Goal: Check status: Check status

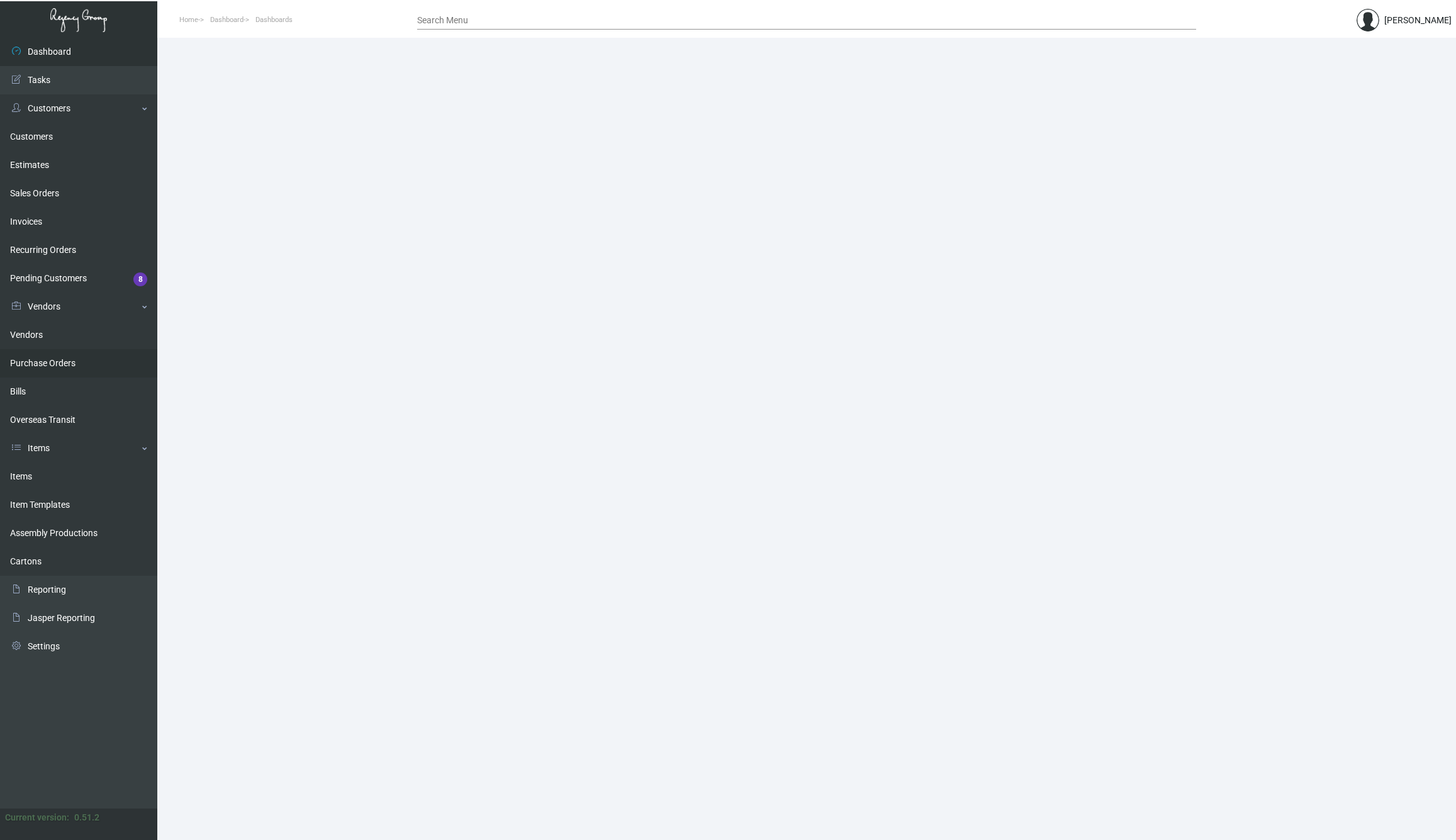
click at [64, 364] on link "Purchase Orders" at bounding box center [79, 363] width 157 height 28
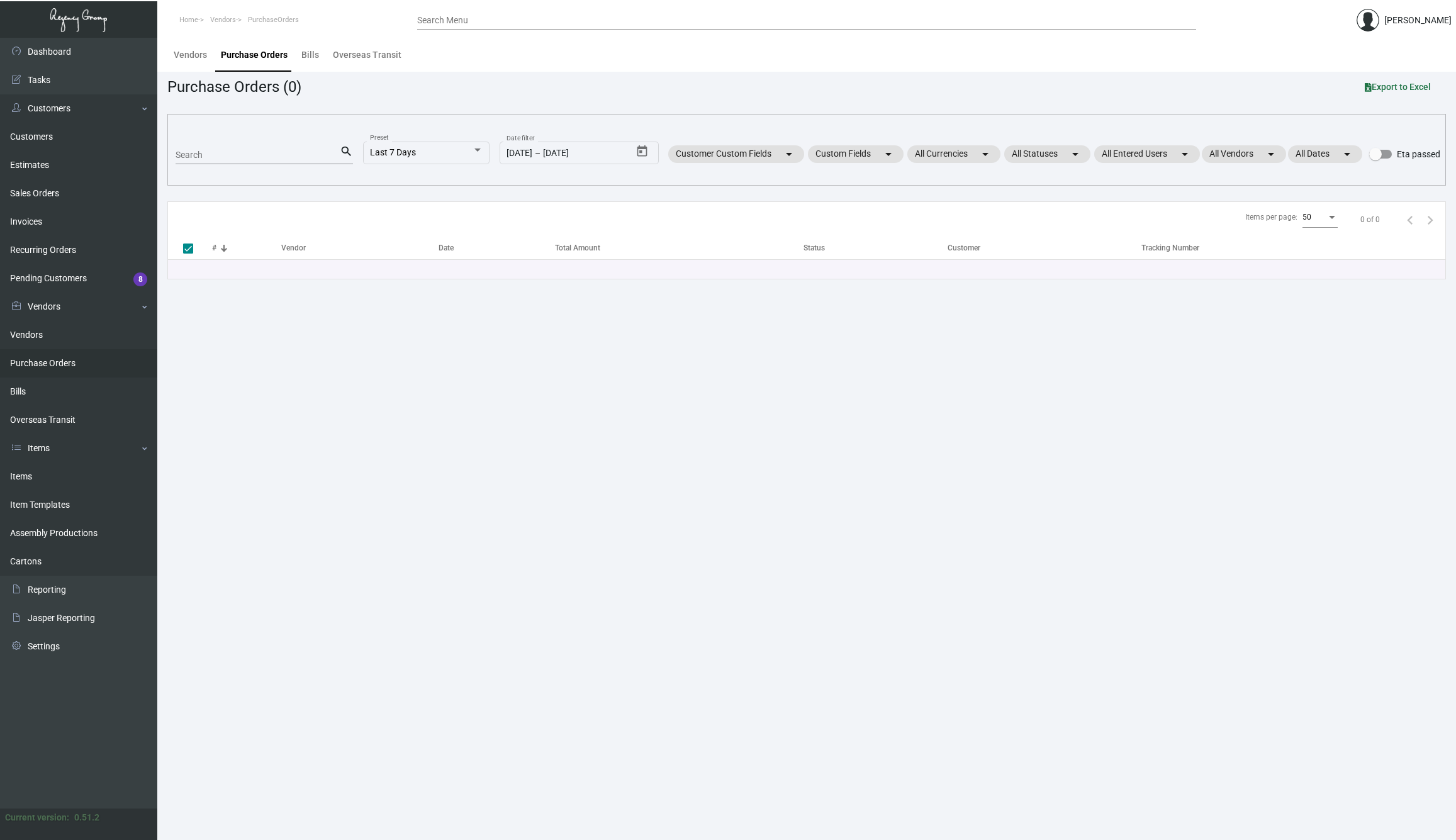
click at [258, 156] on input "Search" at bounding box center [257, 155] width 164 height 10
paste input "108335"
type input "108335"
checkbox input "false"
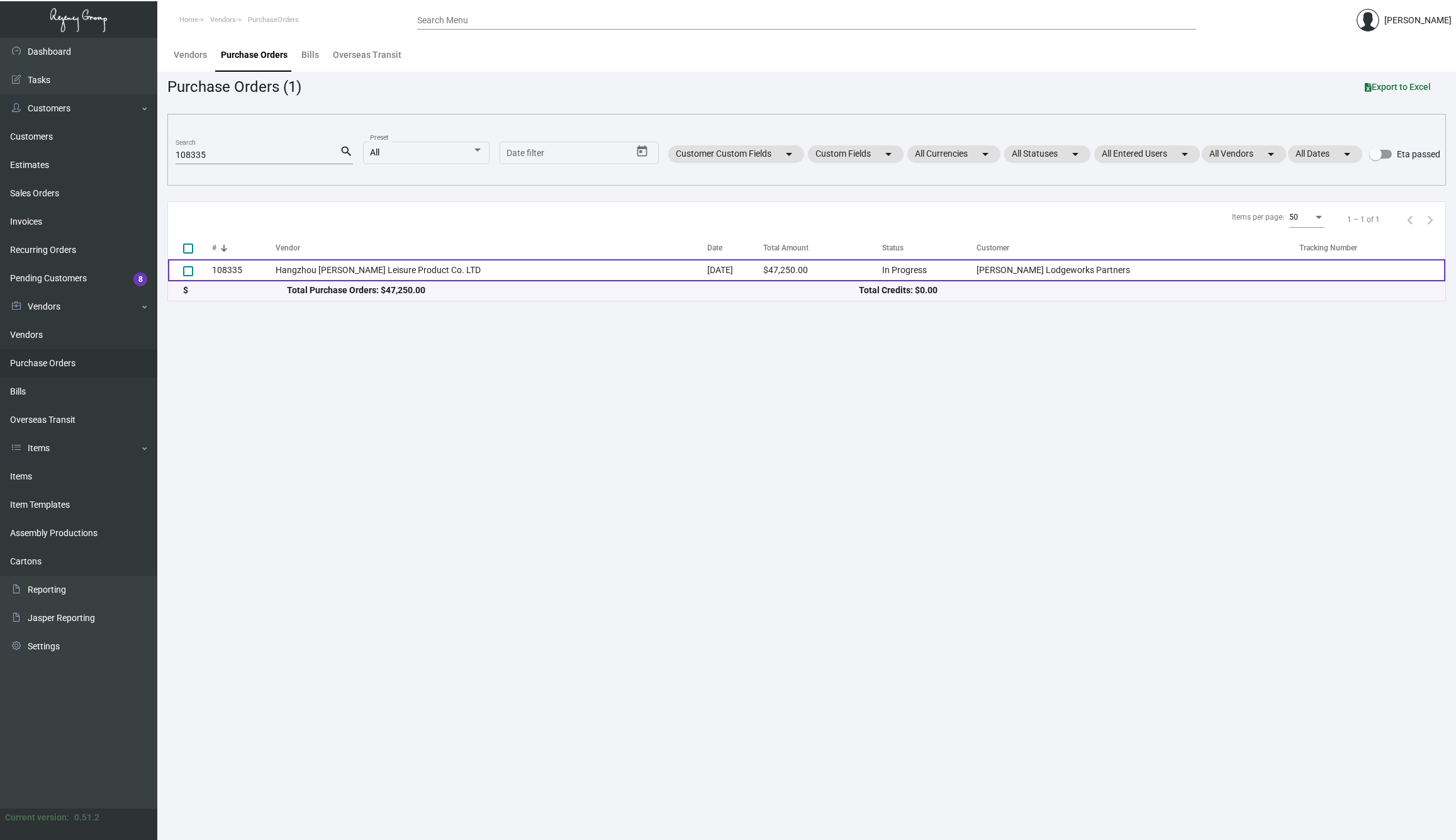
click at [239, 270] on td "108335" at bounding box center [243, 270] width 64 height 22
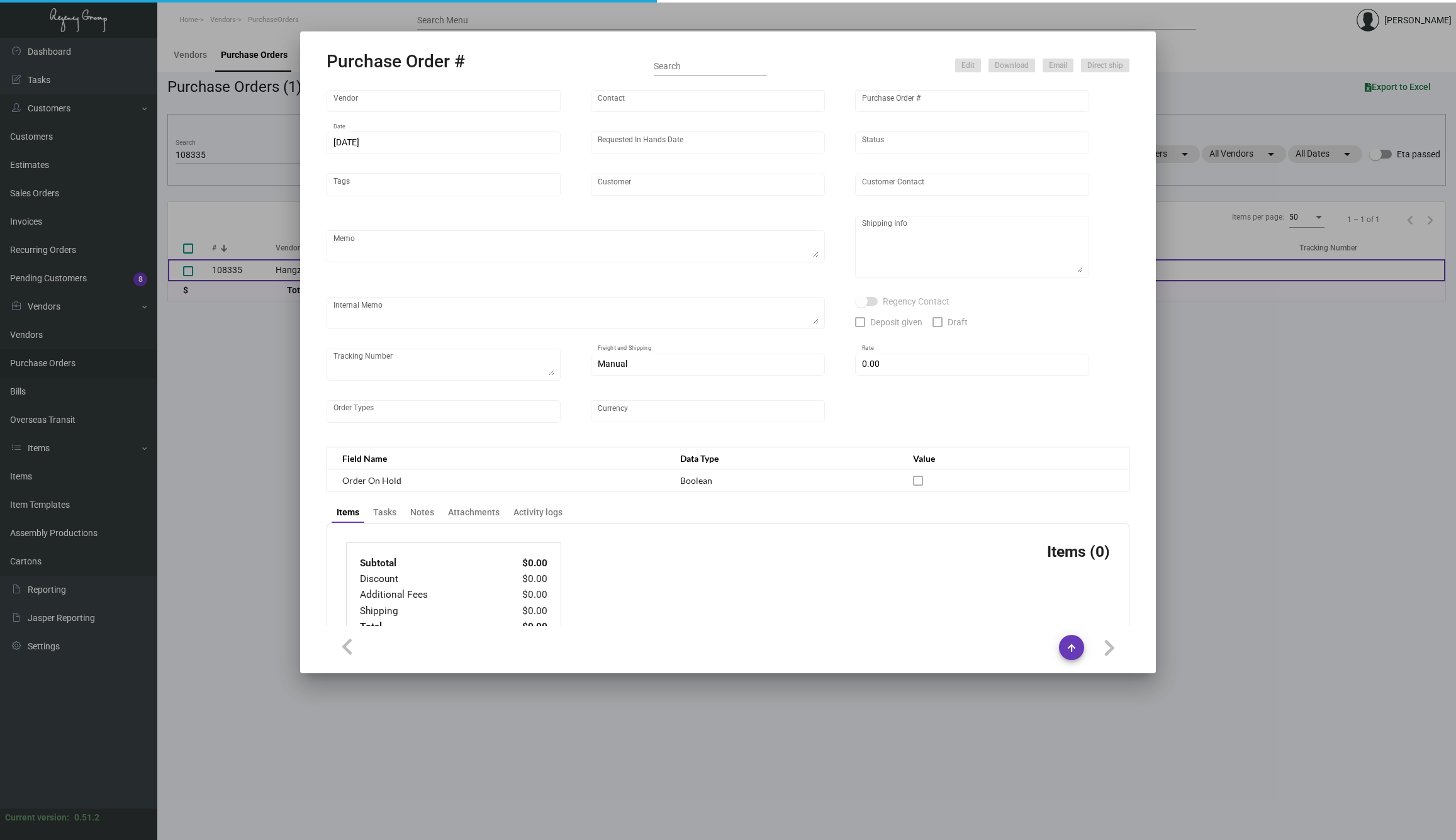
type input "Hangzhou [PERSON_NAME] Leisure Product Co. LTD"
type input "[PERSON_NAME]"
type input "108335"
type input "[DATE]"
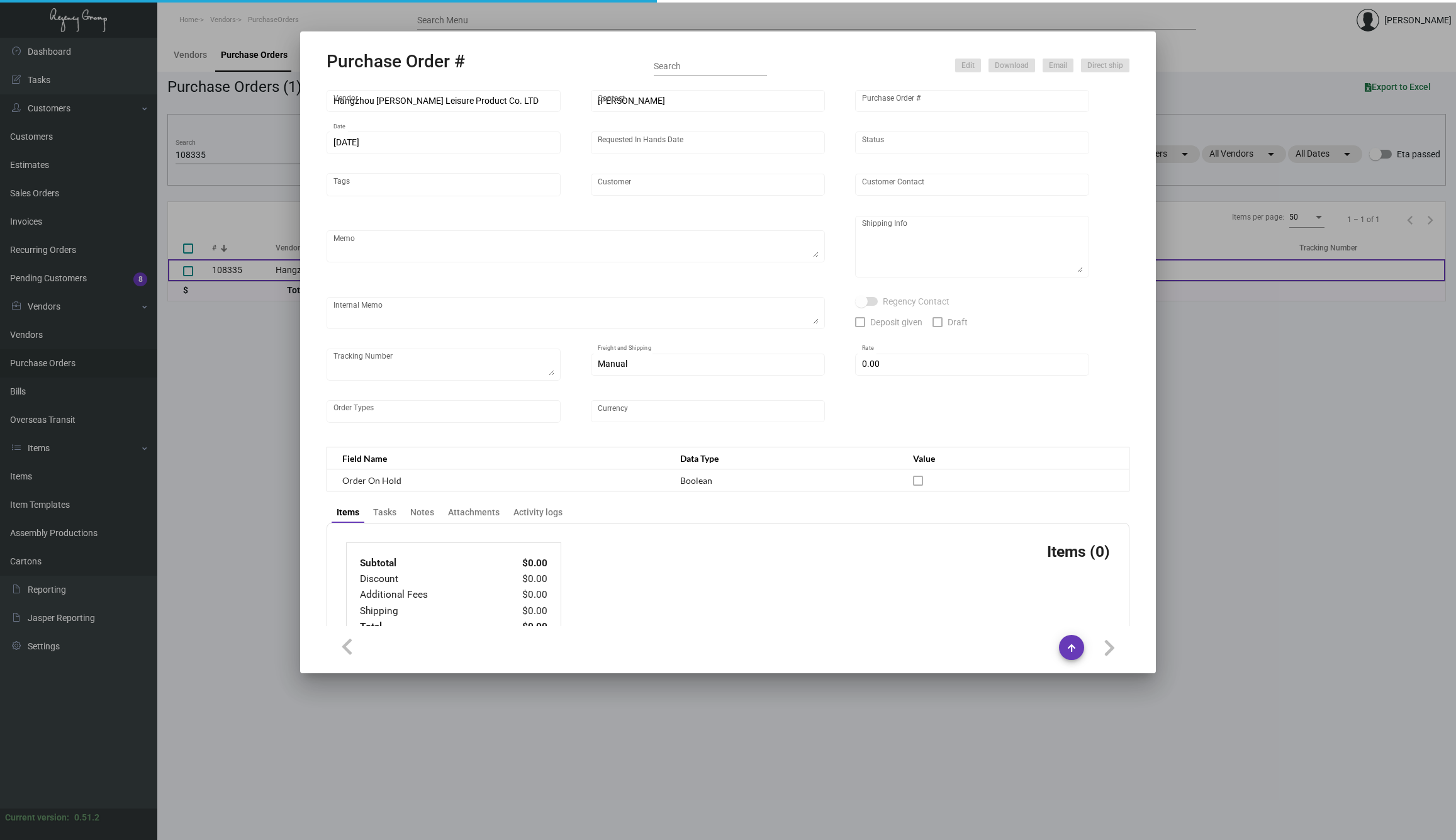
type input "[PERSON_NAME] Lodgeworks Partners"
type textarea "10K per color for the first batch, rest pending shipping instruction"
type textarea "Regency Group NJ - [PERSON_NAME] [STREET_ADDRESS]"
checkbox input "true"
type input "$ 0.00"
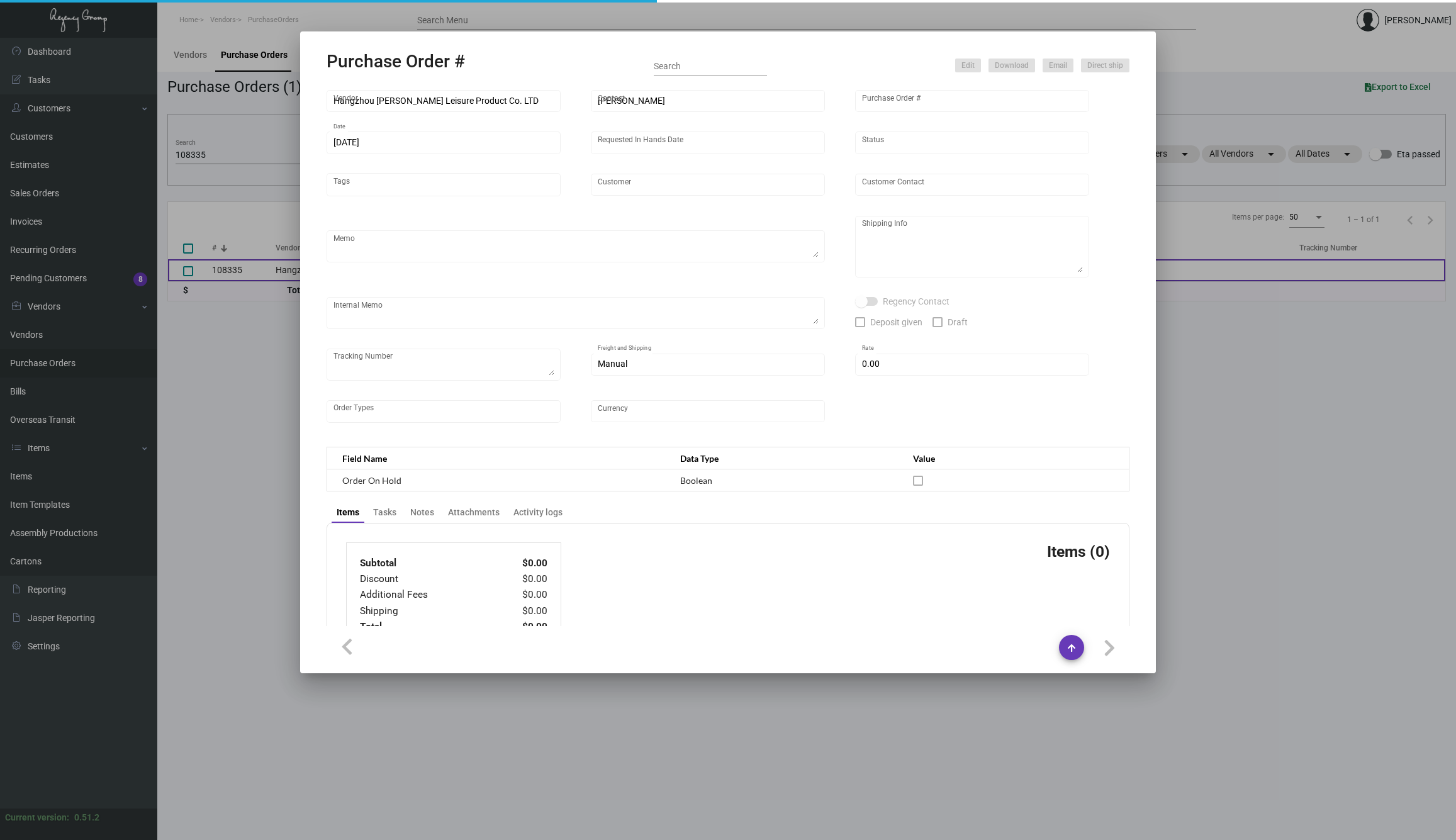
type input "United States Dollar $"
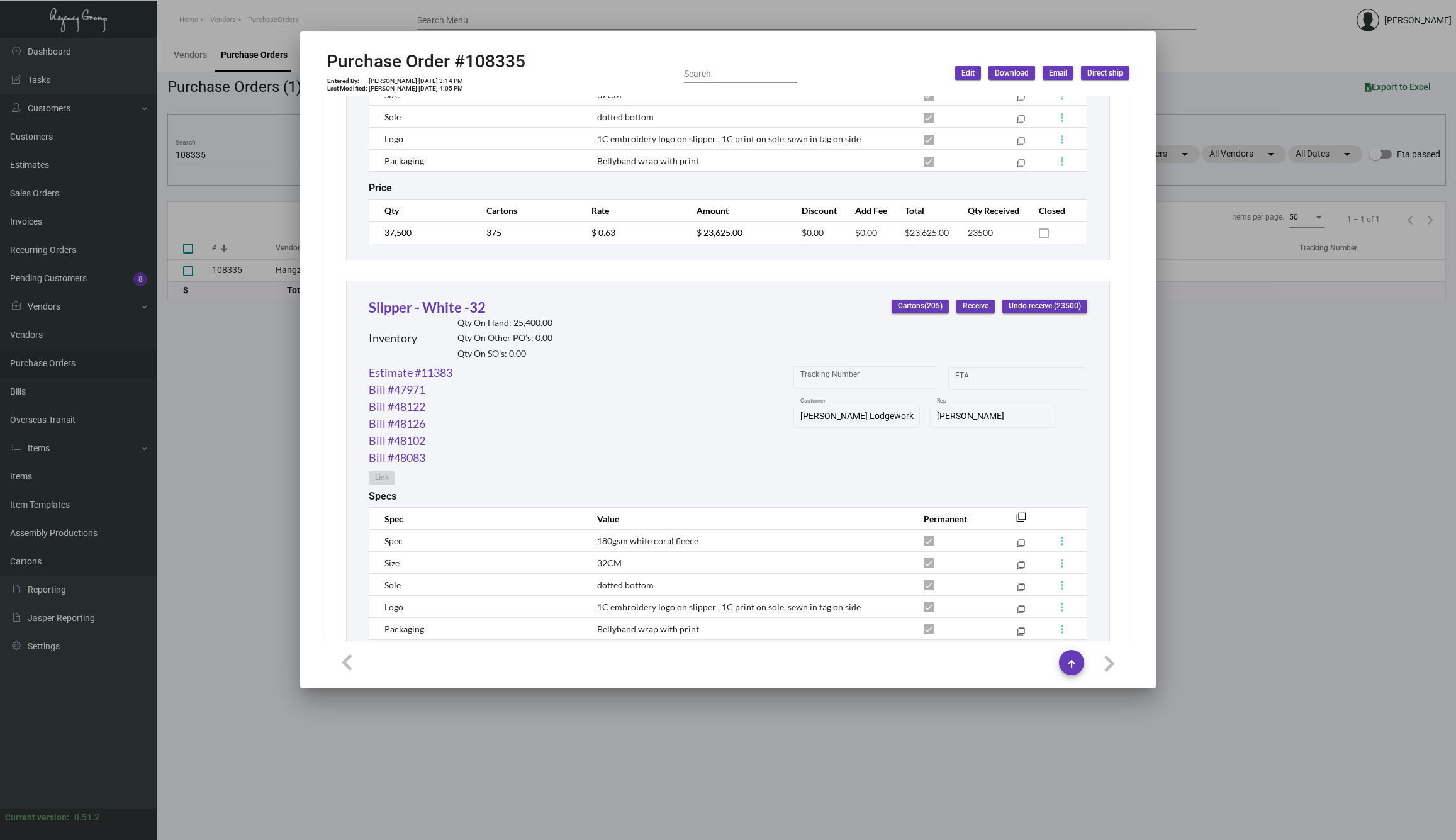
scroll to position [892, 0]
click at [1166, 19] on div at bounding box center [728, 420] width 1456 height 840
click at [1166, 19] on input "Search Menu" at bounding box center [807, 20] width 779 height 10
